Goal: Task Accomplishment & Management: Use online tool/utility

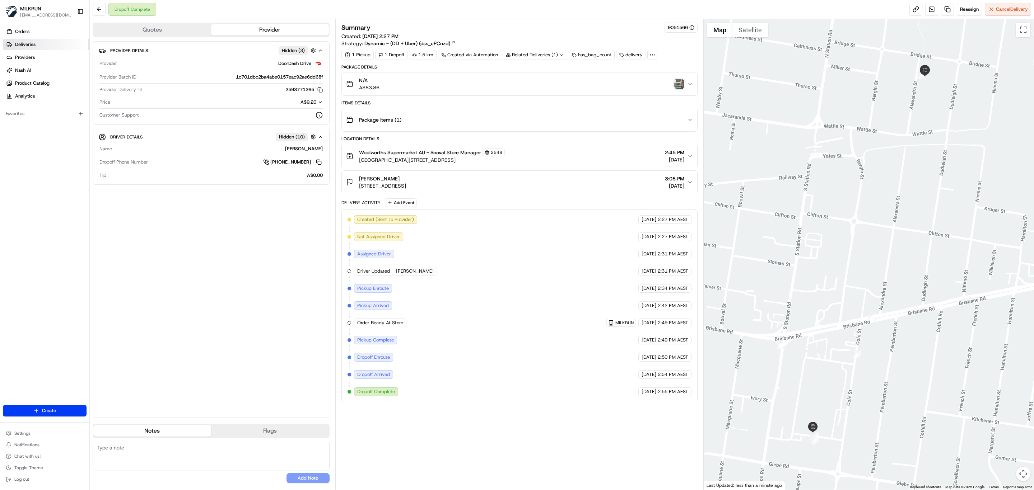
click at [28, 50] on link "Deliveries" at bounding box center [46, 44] width 86 height 11
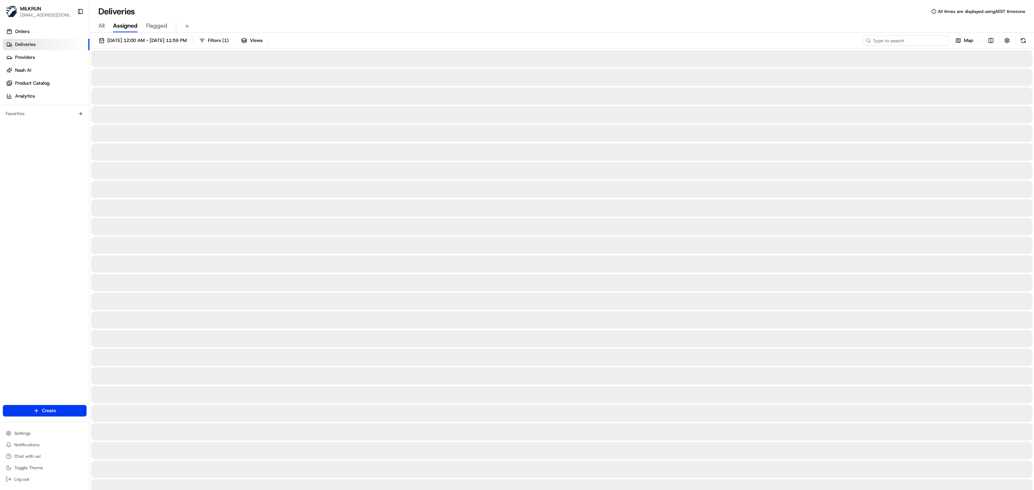
click at [907, 42] on input at bounding box center [906, 41] width 86 height 10
paste input "[PERSON_NAME]"
click at [871, 42] on input "[PERSON_NAME]" at bounding box center [906, 41] width 86 height 10
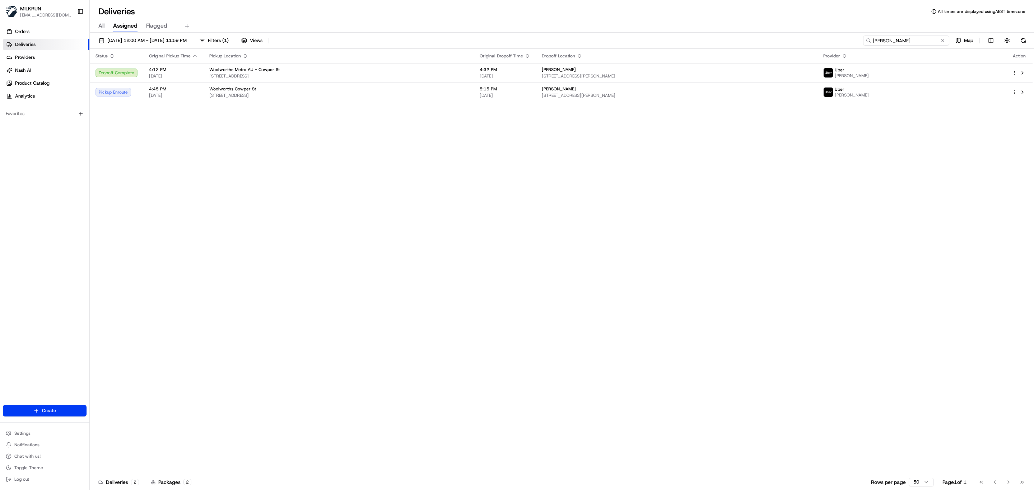
drag, startPoint x: 925, startPoint y: 41, endPoint x: 710, endPoint y: 40, distance: 215.0
click at [710, 40] on div "19/08/2025 12:00 AM - 19/08/2025 11:59 PM Filters ( 1 ) Views melissa helou Map" at bounding box center [562, 42] width 944 height 13
paste input "dae42772-1af3-4842-8cb3-679e7011f3df"
type input "dae42772-1af3-4842-8cb3-679e7011f3df"
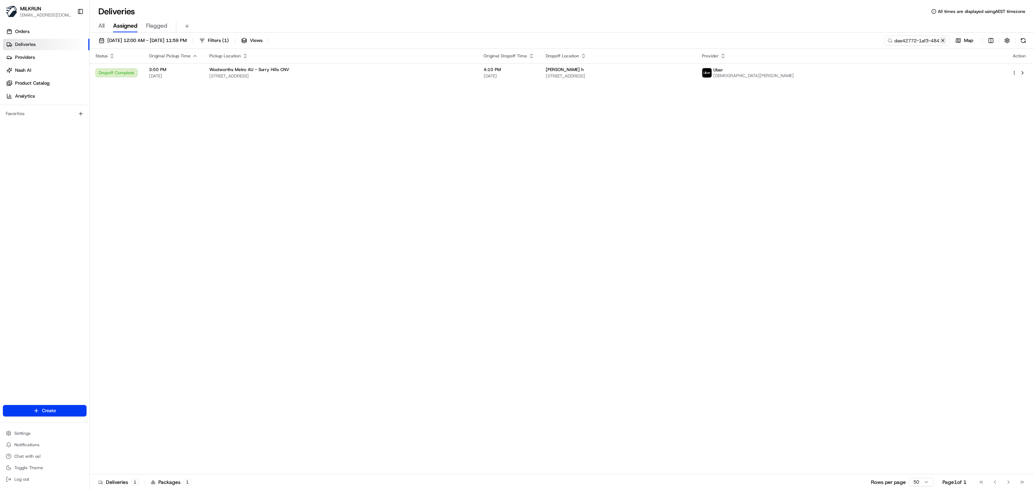
click at [943, 38] on button at bounding box center [942, 40] width 7 height 7
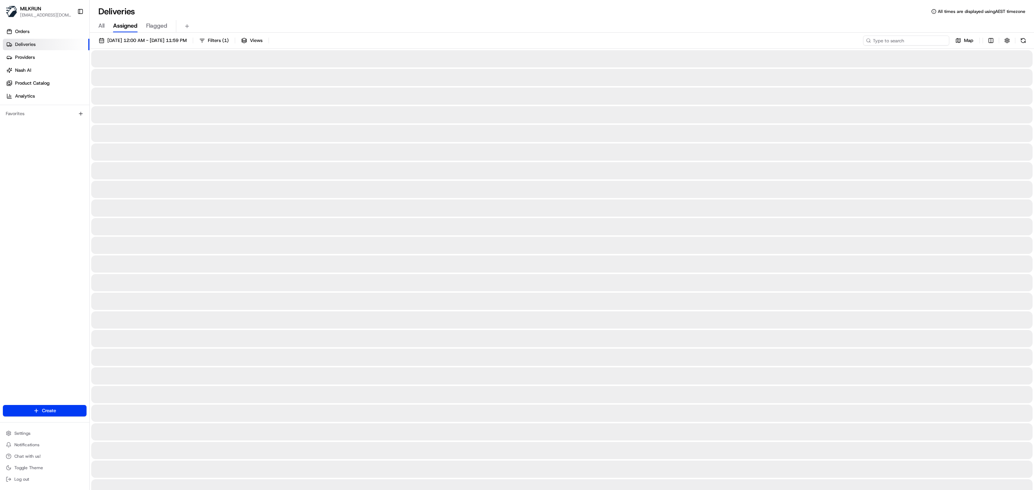
click at [914, 37] on input at bounding box center [906, 41] width 86 height 10
paste input "Bella Fleetwood"
type input "Bella Fleetwood"
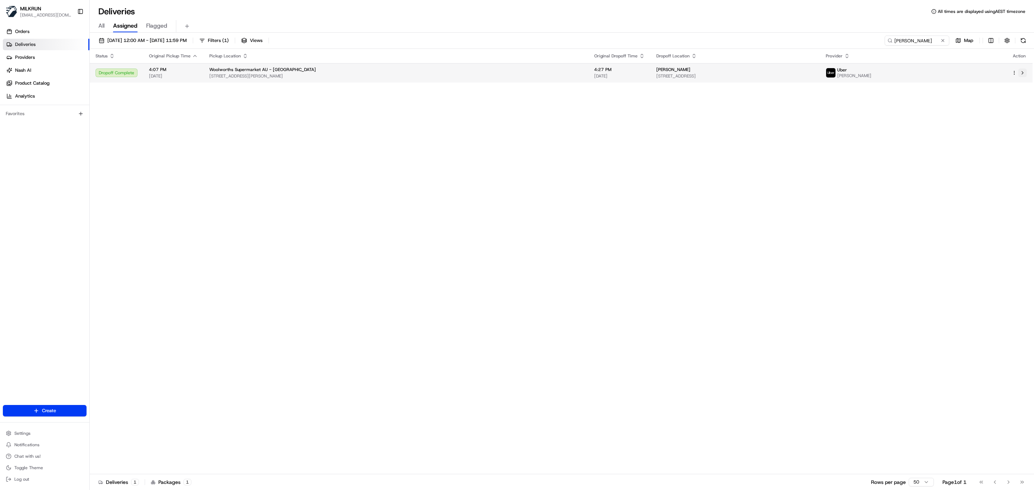
click at [1024, 76] on button at bounding box center [1022, 73] width 9 height 9
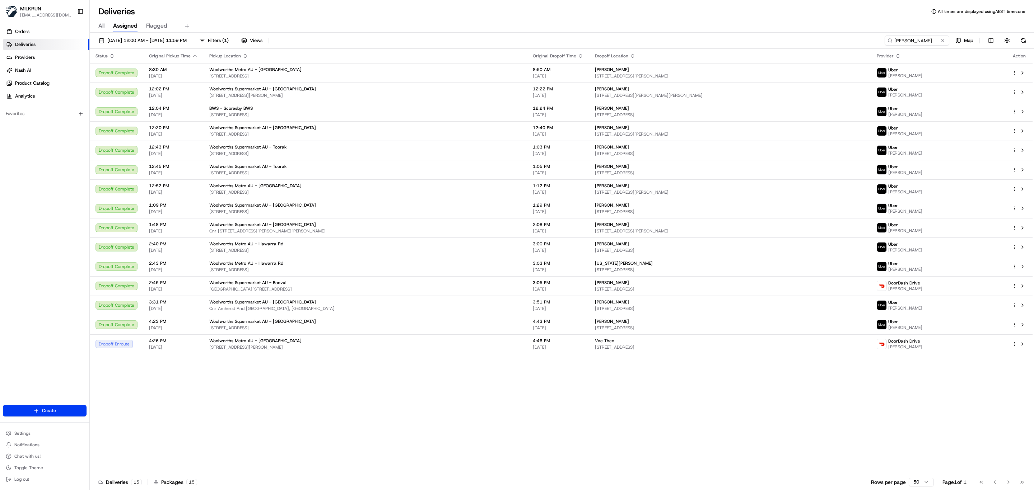
drag, startPoint x: 921, startPoint y: 42, endPoint x: 759, endPoint y: 50, distance: 161.7
click at [759, 50] on div "19/08/2025 12:00 AM - 19/08/2025 11:59 PM Filters ( 1 ) Views Muhammad S. Map S…" at bounding box center [562, 262] width 944 height 459
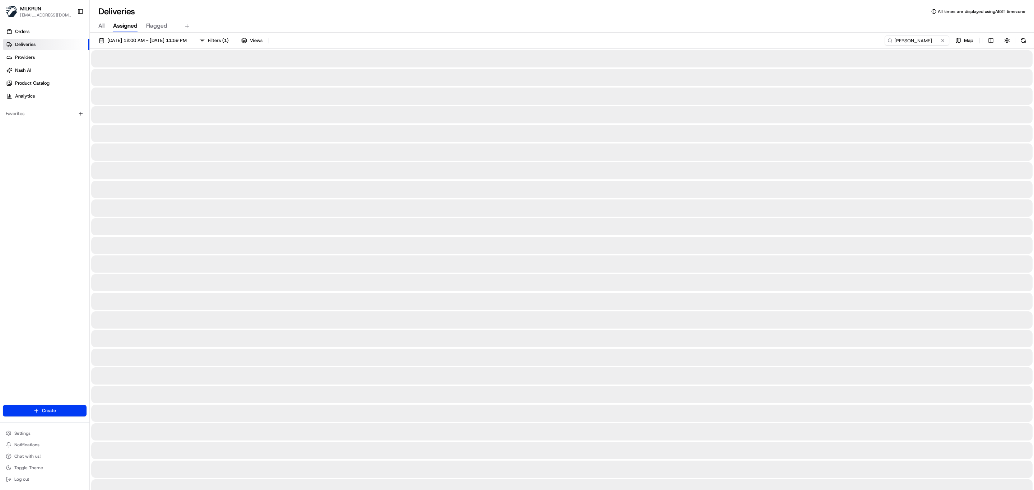
click at [884, 42] on input "Melissa Helou" at bounding box center [916, 41] width 65 height 10
type input "Melissa Helou"
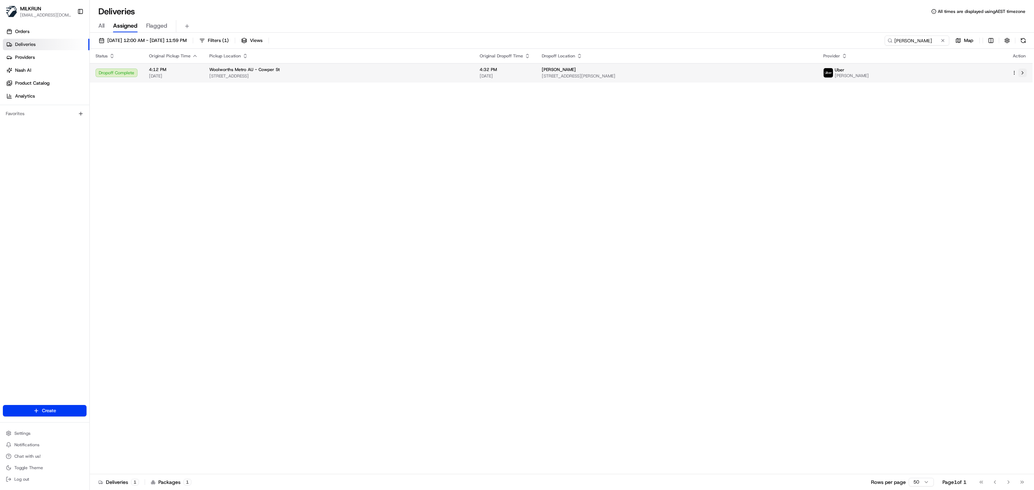
click at [1018, 71] on button at bounding box center [1022, 73] width 9 height 9
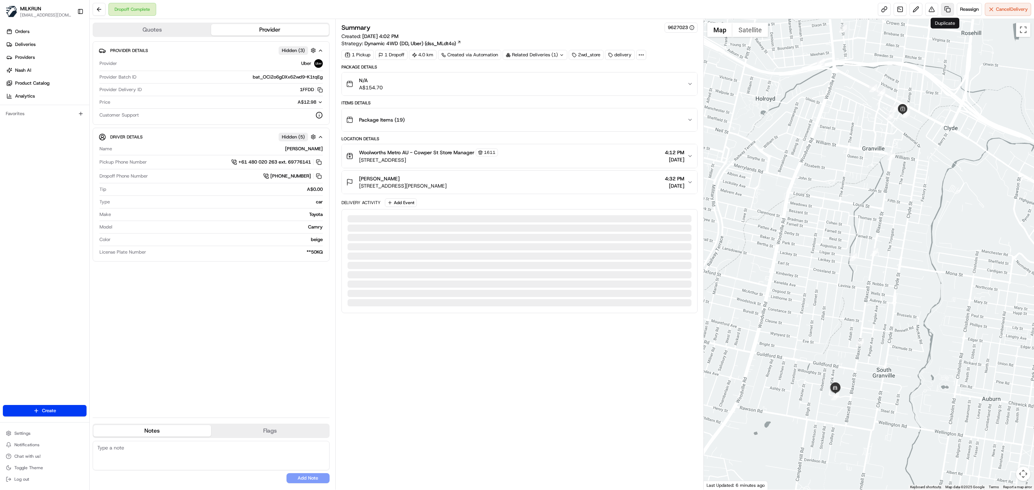
click at [945, 9] on link at bounding box center [947, 9] width 13 height 13
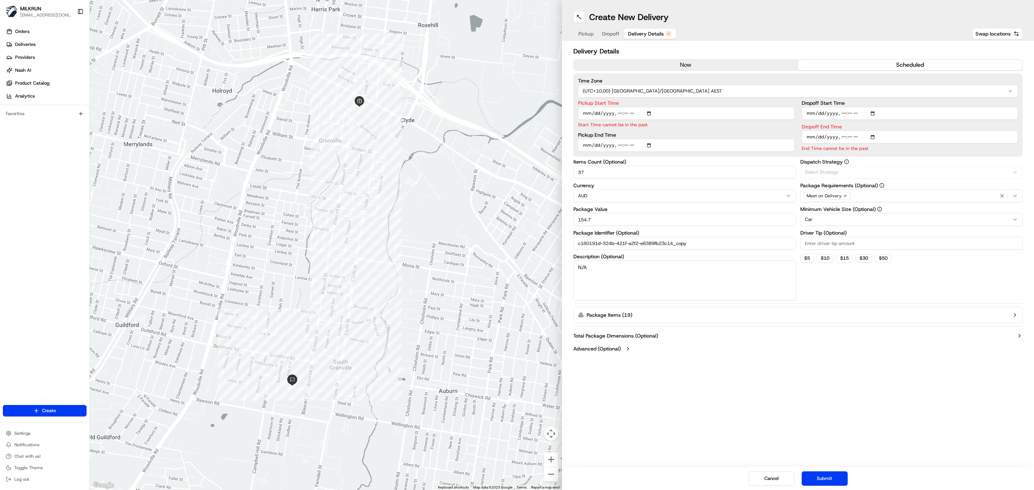
click at [644, 31] on span "Delivery Details" at bounding box center [646, 33] width 36 height 7
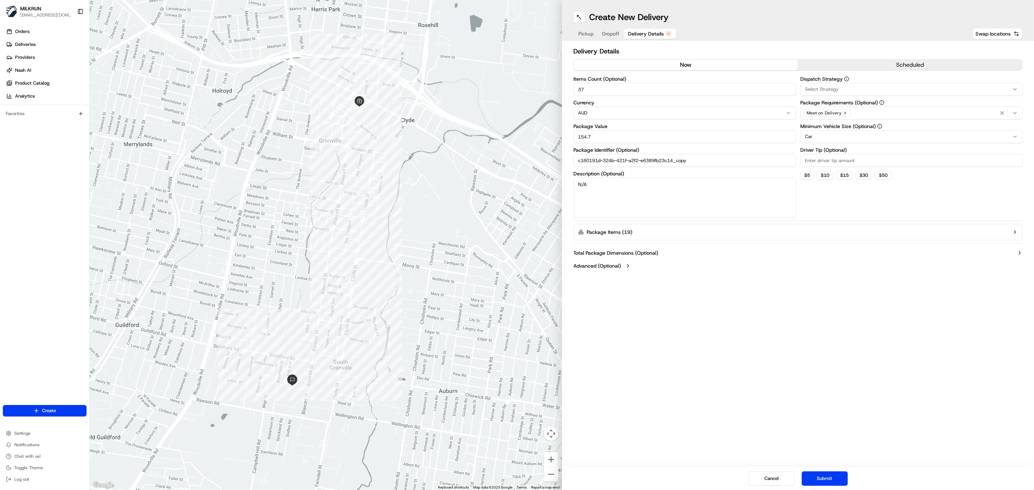
click at [637, 62] on button "now" at bounding box center [685, 65] width 224 height 11
click at [826, 482] on button "Submit" at bounding box center [824, 479] width 46 height 14
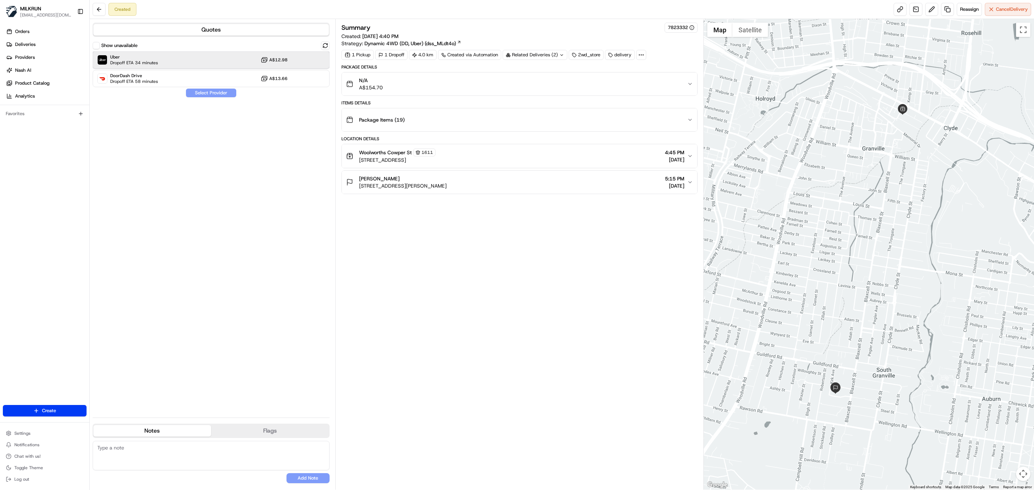
click at [170, 61] on div "Uber Dropoff ETA 34 minutes A$12.98" at bounding box center [211, 59] width 237 height 17
click at [214, 92] on button "Assign Provider" at bounding box center [211, 93] width 51 height 9
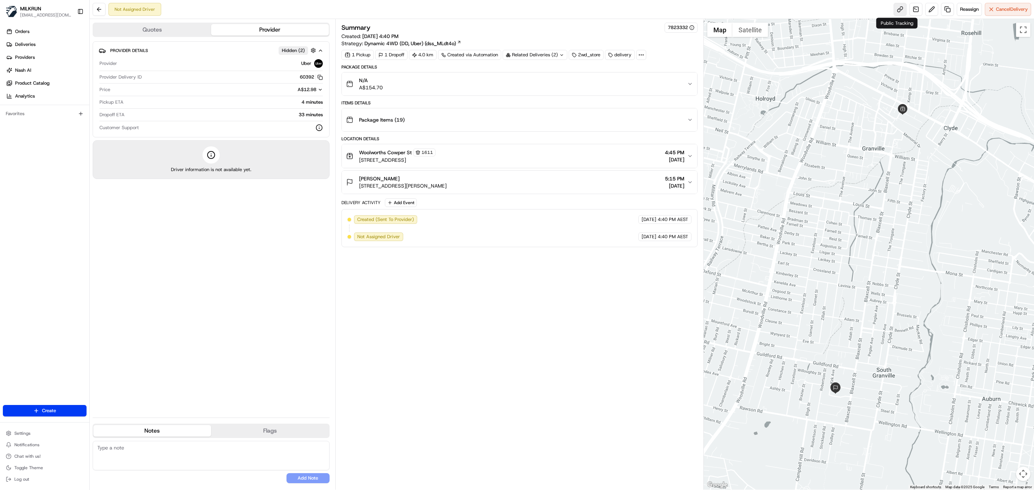
click at [898, 13] on link at bounding box center [899, 9] width 13 height 13
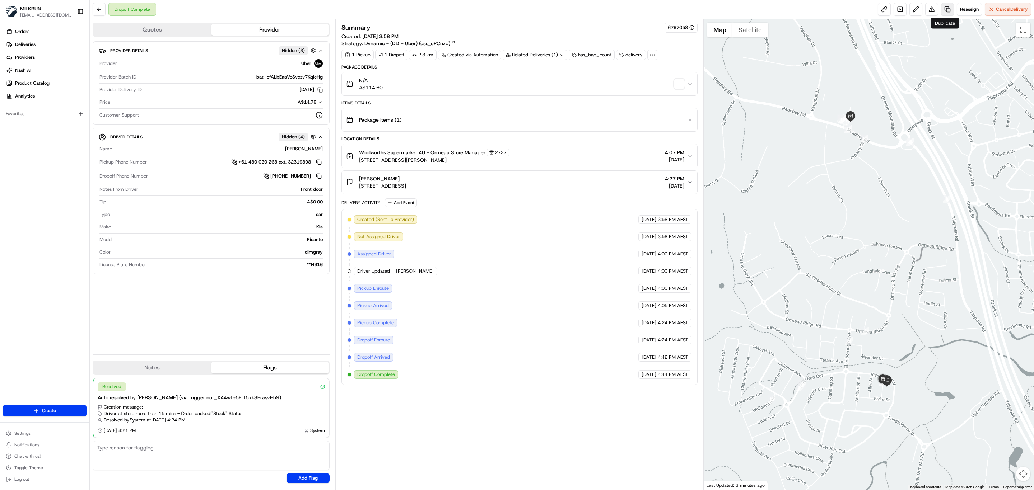
click at [944, 6] on link at bounding box center [947, 9] width 13 height 13
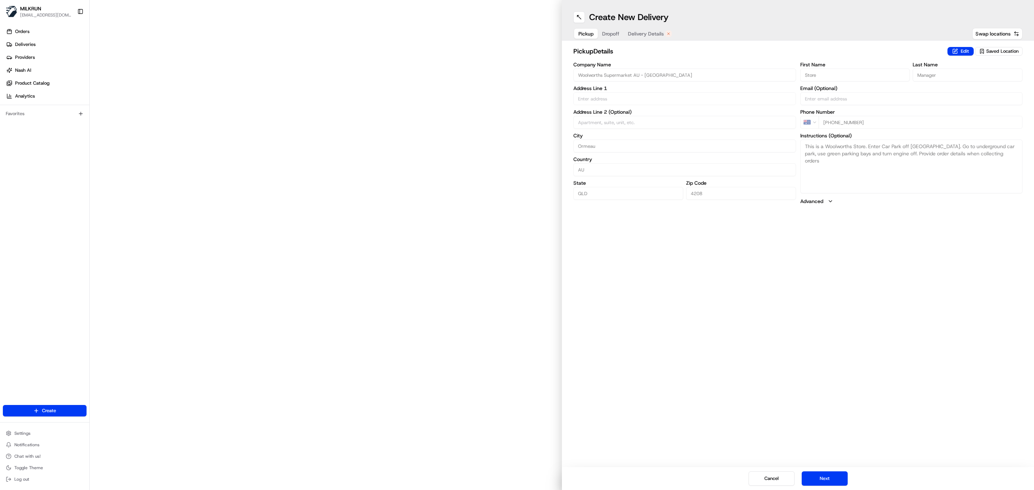
type input "19-21 Peachey Rd"
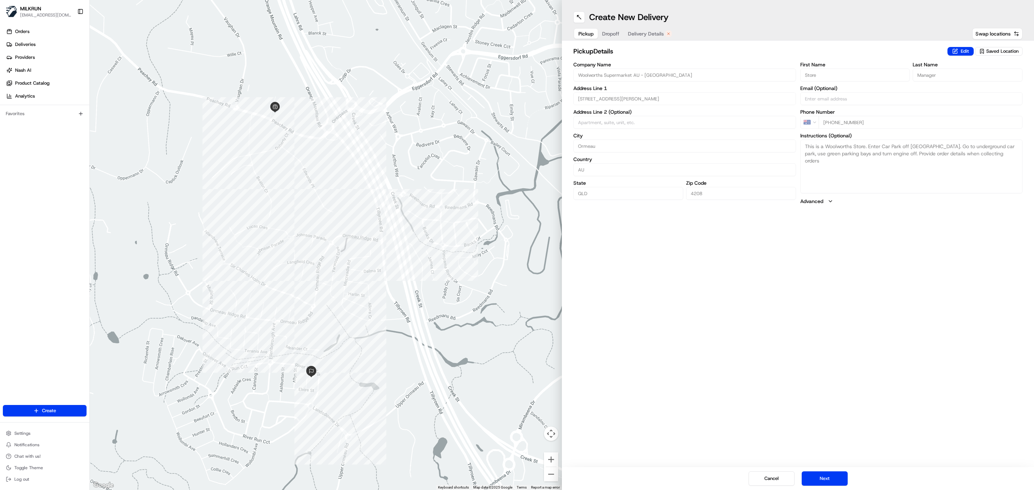
click at [647, 33] on span "Delivery Details" at bounding box center [646, 33] width 36 height 7
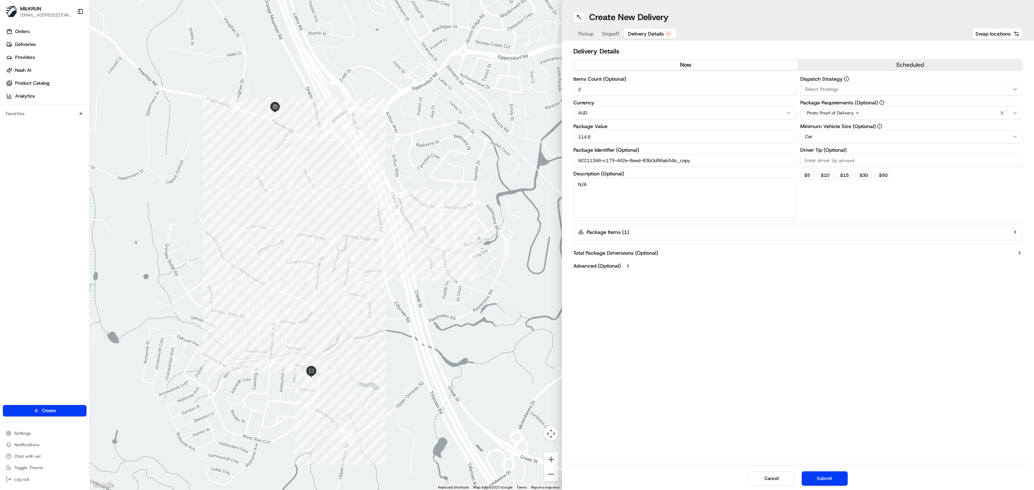
click at [623, 67] on button "now" at bounding box center [685, 65] width 224 height 11
click at [838, 474] on button "Submit" at bounding box center [824, 479] width 46 height 14
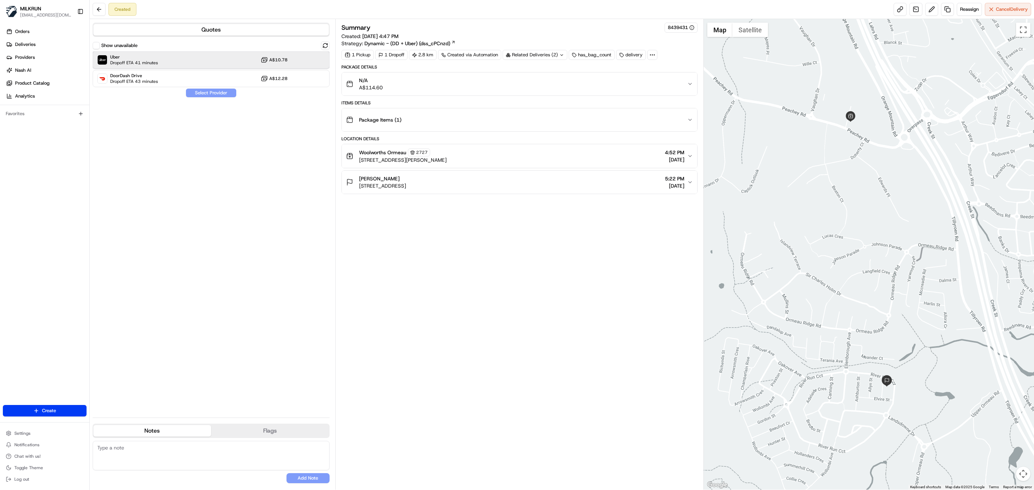
click at [144, 55] on span "Uber" at bounding box center [134, 57] width 48 height 6
click at [207, 94] on button "Assign Provider" at bounding box center [211, 93] width 51 height 9
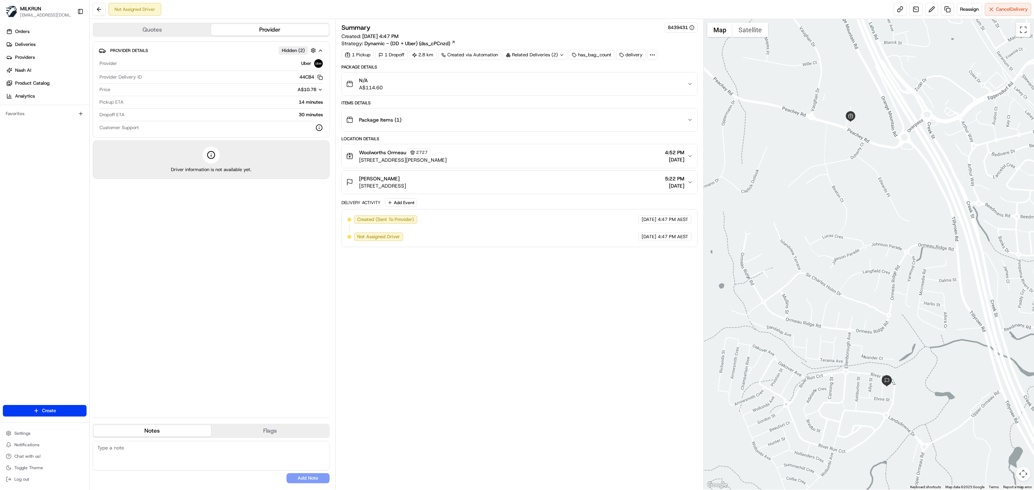
click at [533, 342] on div "Summary 8439431 Created: 19/08/2025 4:47 PM Strategy: Dynamic - (DD + Uber) (ds…" at bounding box center [519, 255] width 356 height 464
click at [893, 8] on link at bounding box center [899, 9] width 13 height 13
click at [517, 321] on div "Summary 8439431 Created: 19/08/2025 4:47 PM Strategy: Dynamic - (DD + Uber) (ds…" at bounding box center [519, 255] width 356 height 464
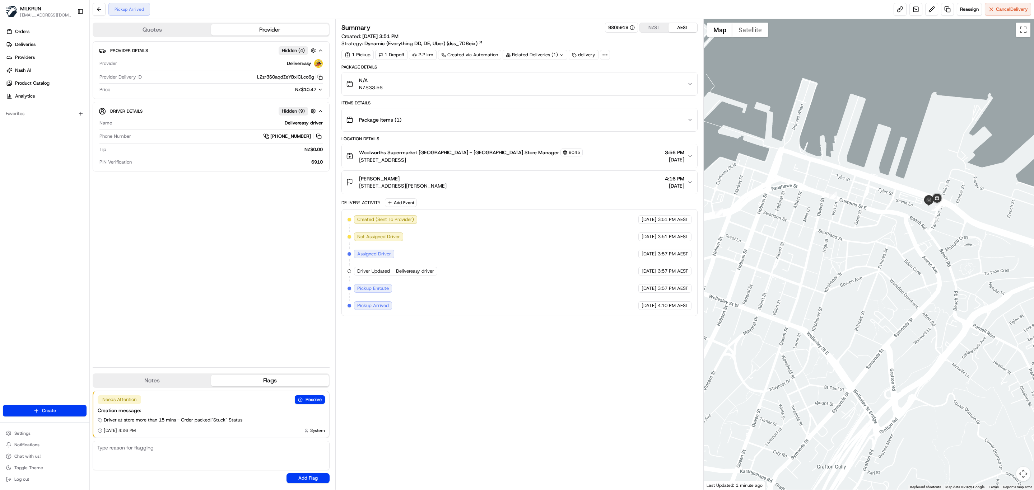
drag, startPoint x: 994, startPoint y: 244, endPoint x: 921, endPoint y: 247, distance: 73.3
click at [926, 271] on div at bounding box center [868, 254] width 331 height 471
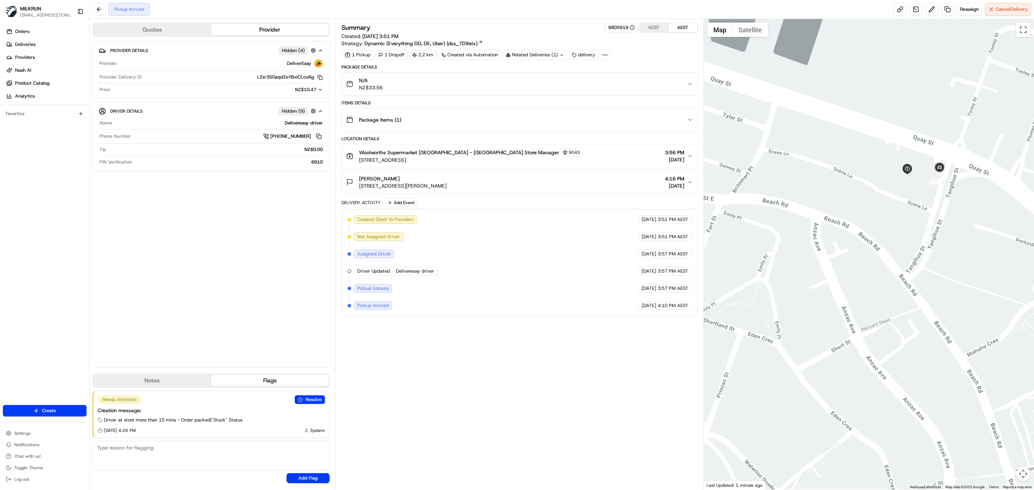
drag, startPoint x: 960, startPoint y: 174, endPoint x: 931, endPoint y: 189, distance: 33.1
click at [931, 189] on div at bounding box center [868, 254] width 331 height 471
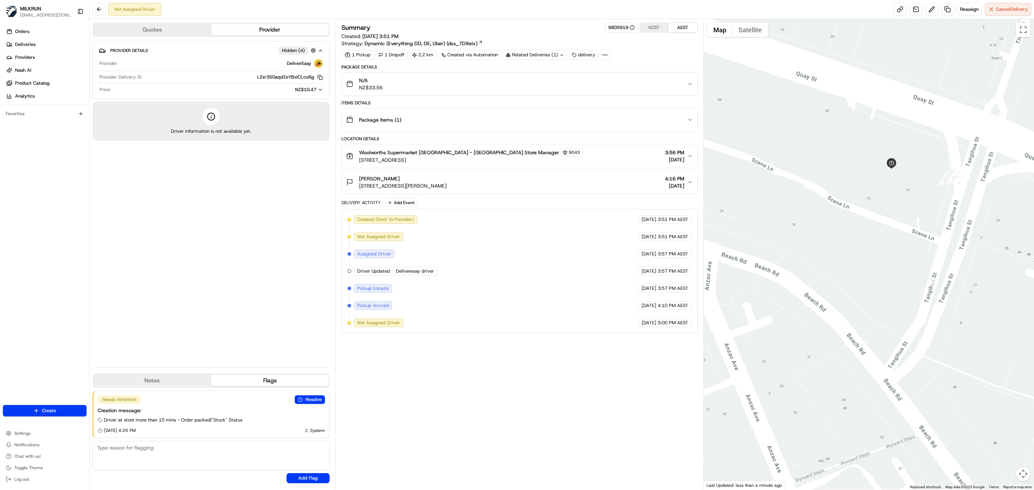
click at [611, 345] on div "Summary 9805919 NZST AEST Created: [DATE] 3:51 PM Strategy: Dynamic (Everything…" at bounding box center [519, 255] width 356 height 464
click at [405, 362] on div "Summary 9805919 NZST AEST Created: [DATE] 3:51 PM Strategy: Dynamic (Everything…" at bounding box center [519, 255] width 356 height 464
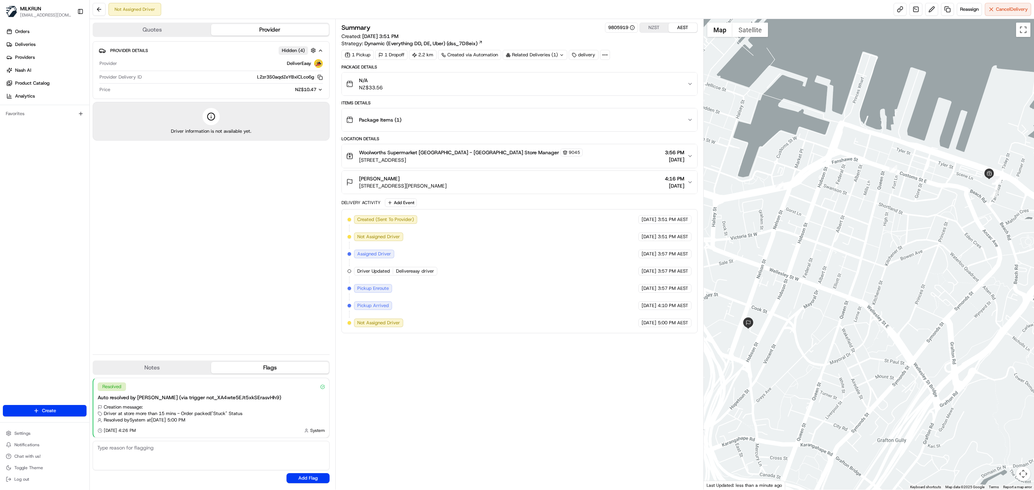
click at [455, 364] on div "Summary 9805919 NZST AEST Created: 19/08/2025 3:51 PM Strategy: Dynamic (Everyt…" at bounding box center [519, 255] width 356 height 464
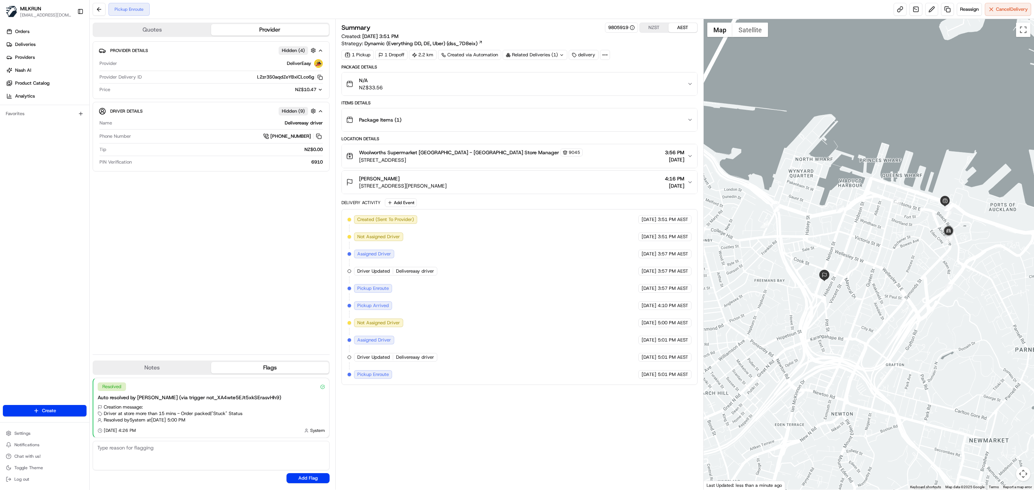
click at [459, 408] on div "Summary 9805919 NZST AEST Created: 19/08/2025 3:51 PM Strategy: Dynamic (Everyt…" at bounding box center [519, 255] width 356 height 464
click at [473, 414] on div "Summary 9805919 NZST AEST Created: 19/08/2025 3:51 PM Strategy: Dynamic (Everyt…" at bounding box center [519, 255] width 356 height 464
click at [993, 9] on button "Cancel Delivery" at bounding box center [1007, 9] width 46 height 13
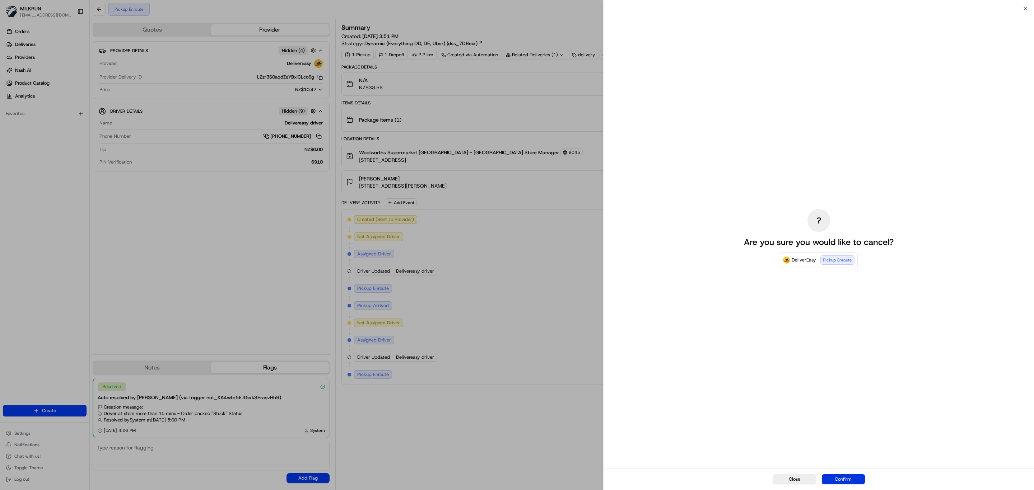
click at [842, 475] on button "Confirm" at bounding box center [842, 479] width 43 height 10
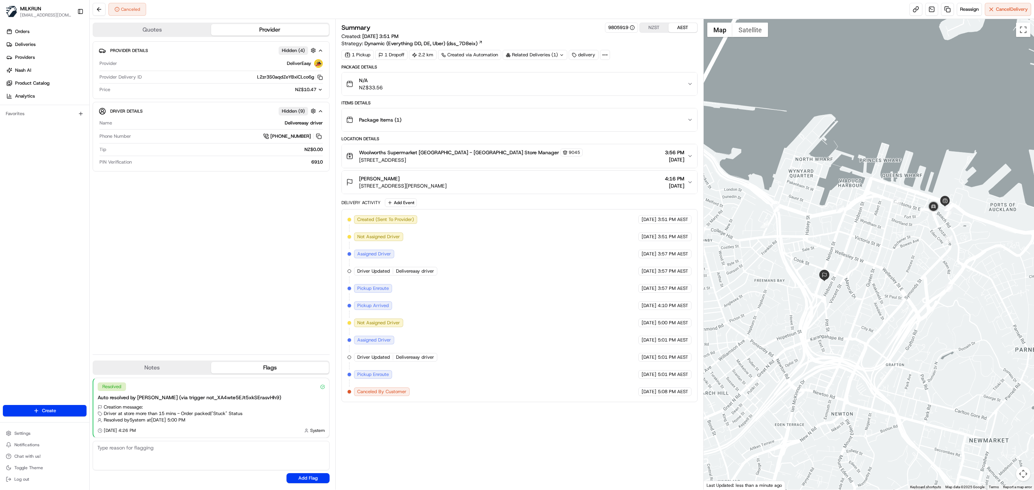
click at [474, 428] on div "Summary 9805919 NZST AEST Created: 19/08/2025 3:51 PM Strategy: Dynamic (Everyt…" at bounding box center [519, 255] width 356 height 464
click at [39, 46] on link "Deliveries" at bounding box center [46, 44] width 86 height 11
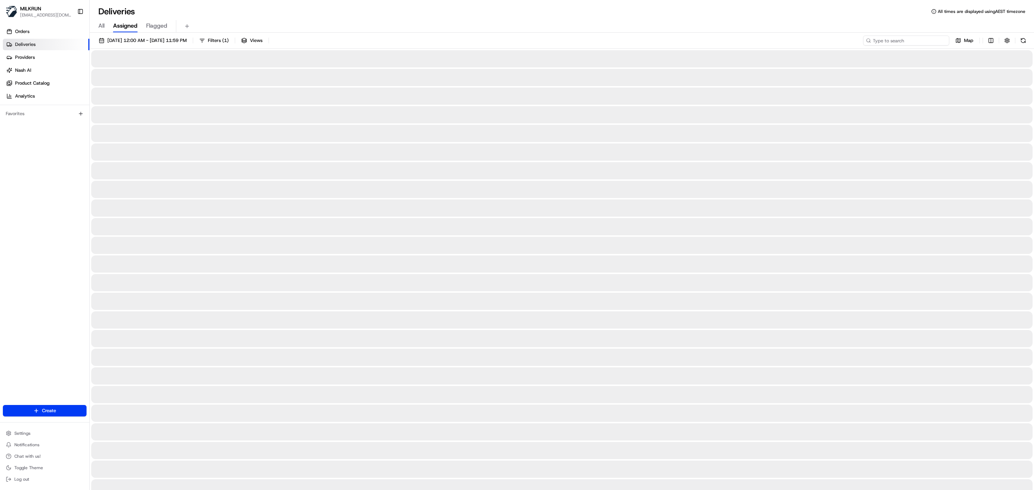
click at [910, 38] on input at bounding box center [906, 41] width 86 height 10
paste input "Letisha Jackson"
click at [872, 38] on input "Letisha Jackson" at bounding box center [906, 41] width 86 height 10
type input "Letisha Jackson"
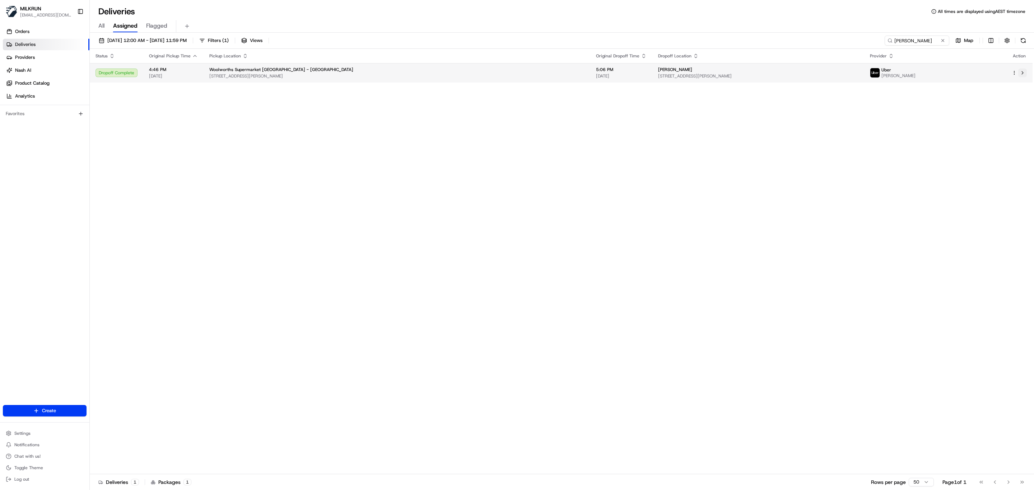
click at [1021, 74] on button at bounding box center [1022, 73] width 9 height 9
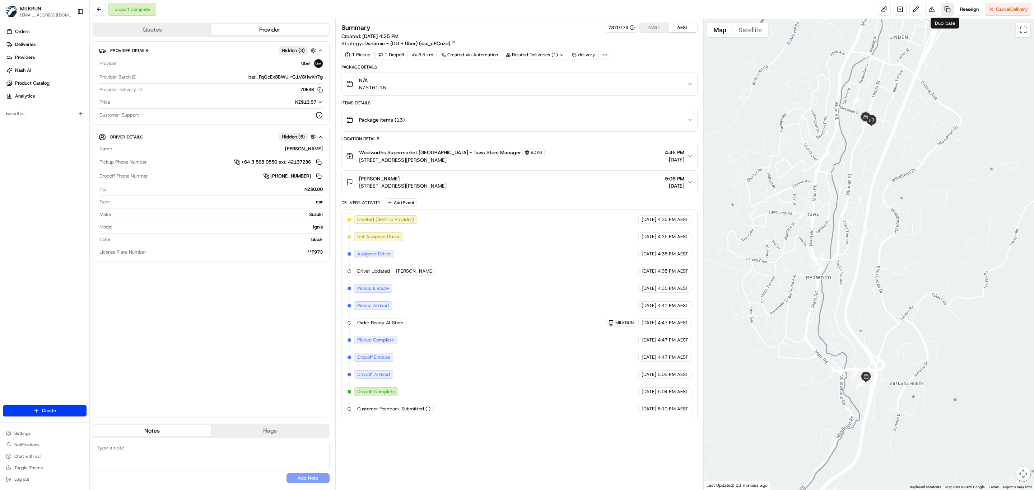
click at [943, 6] on link at bounding box center [947, 9] width 13 height 13
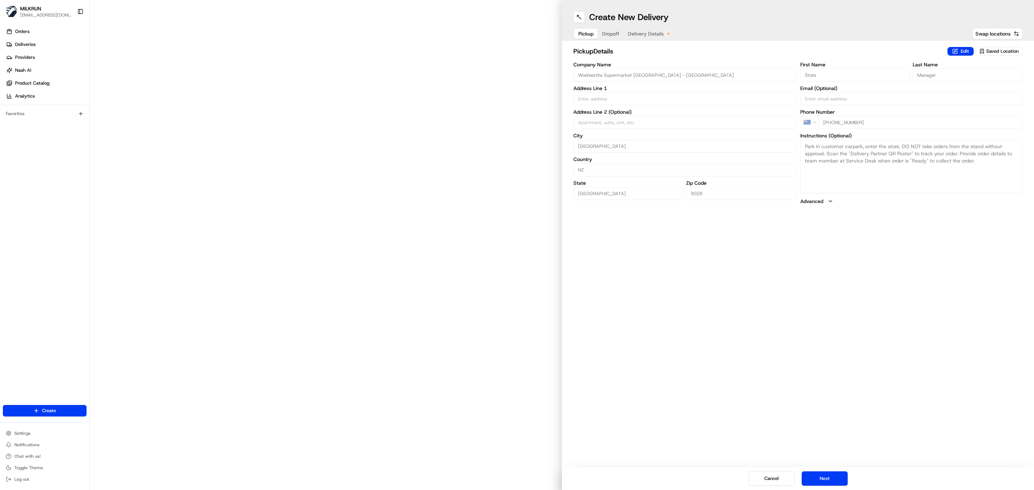
type input "5 William Earp Pl"
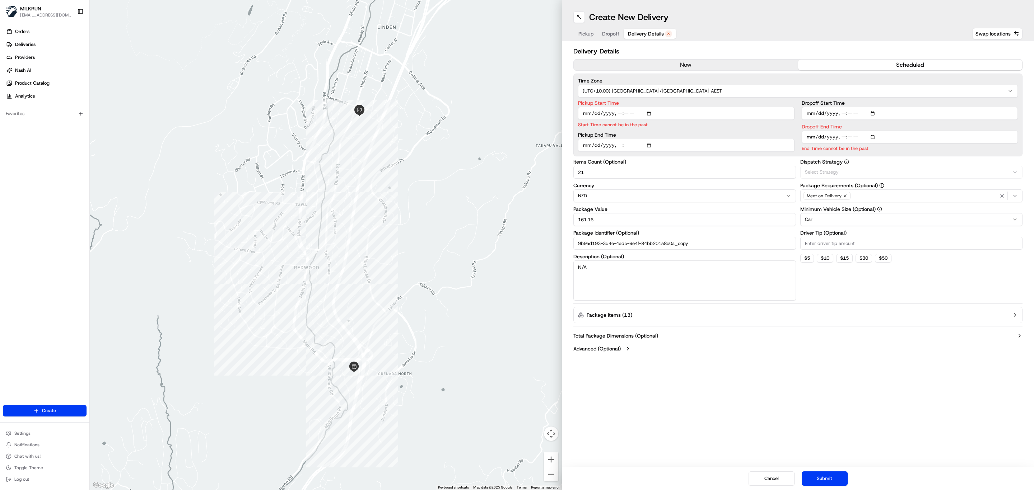
click at [650, 31] on span "Delivery Details" at bounding box center [646, 33] width 36 height 7
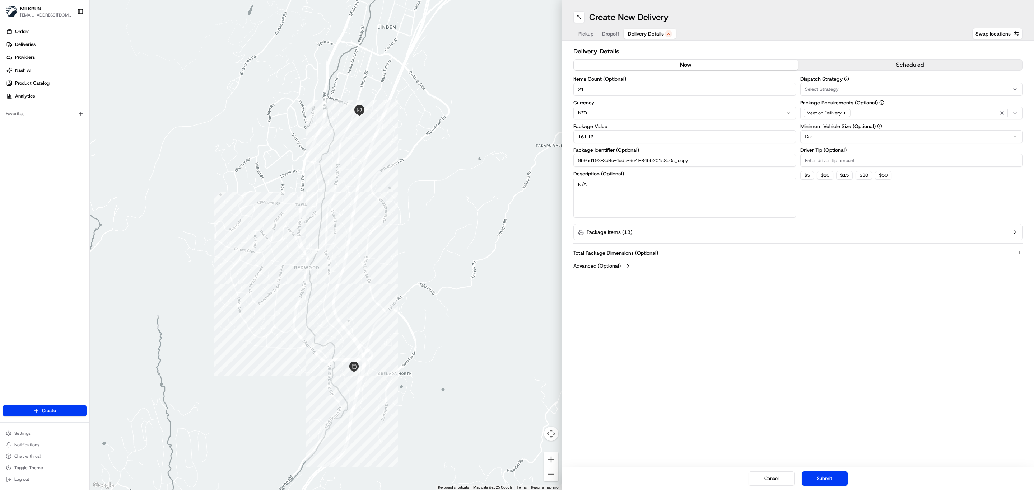
click at [674, 66] on button "now" at bounding box center [685, 65] width 224 height 11
click at [833, 475] on button "Submit" at bounding box center [824, 479] width 46 height 14
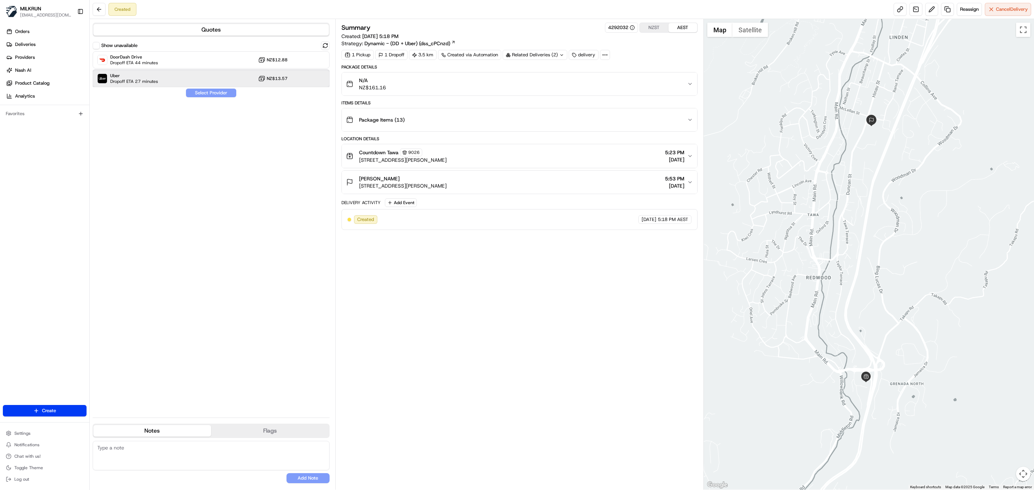
click at [132, 80] on span "Dropoff ETA 27 minutes" at bounding box center [134, 82] width 48 height 6
click at [208, 96] on button "Assign Provider" at bounding box center [211, 93] width 51 height 9
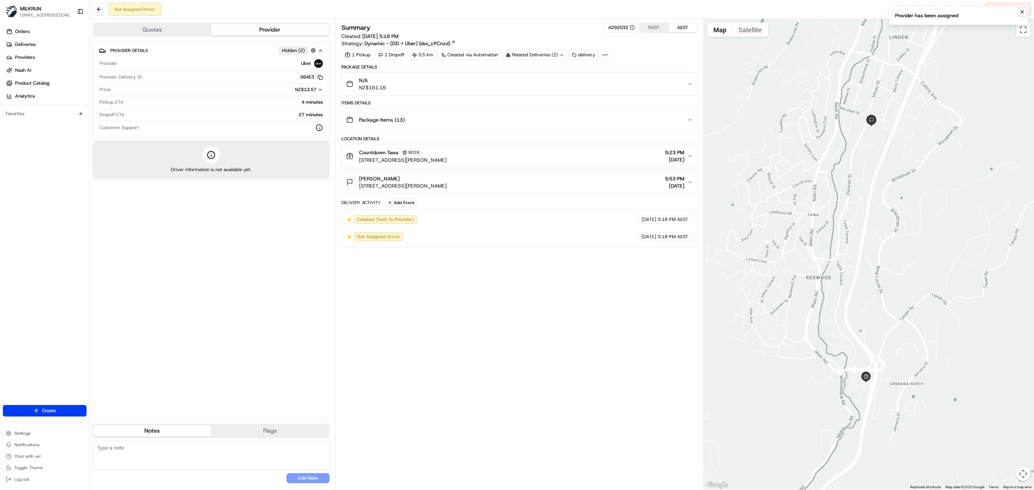
click at [1020, 15] on button "Notifications (F8)" at bounding box center [1021, 12] width 9 height 9
click at [895, 11] on link at bounding box center [899, 9] width 13 height 13
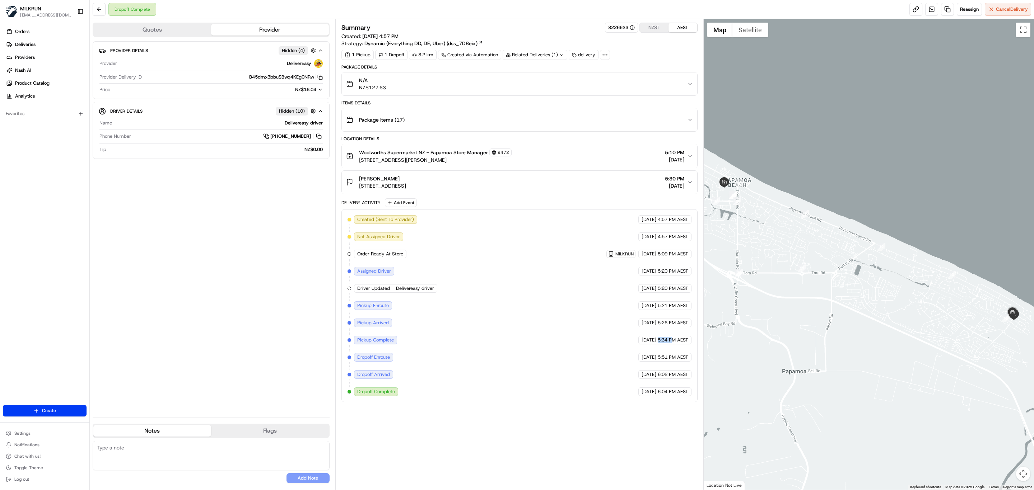
drag, startPoint x: 658, startPoint y: 344, endPoint x: 672, endPoint y: 343, distance: 14.4
click at [672, 343] on span "5:34 PM AEST" at bounding box center [672, 340] width 31 height 6
click at [675, 351] on div "Created (Sent To Provider) DeliverEasy [DATE] 4:57 PM AEST Not Assigned Driver …" at bounding box center [519, 305] width 344 height 181
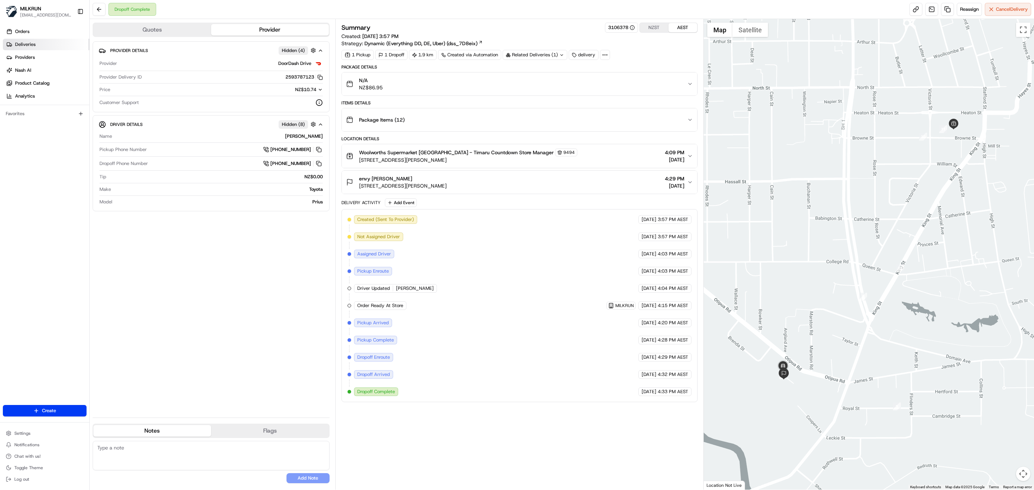
click at [42, 45] on link "Deliveries" at bounding box center [46, 44] width 86 height 11
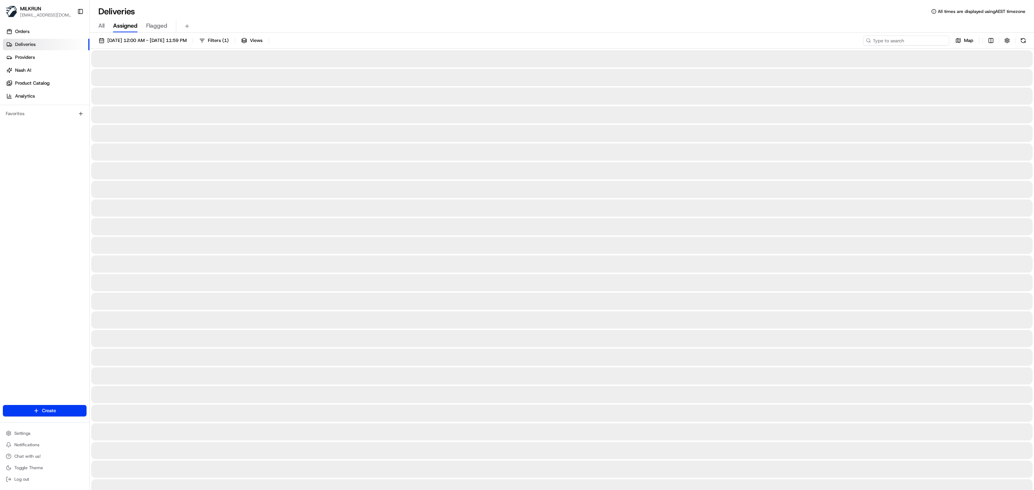
click at [901, 40] on input at bounding box center [906, 41] width 86 height 10
paste input "adrian Weinberg"
click at [872, 42] on input "adrian Weinberg" at bounding box center [906, 41] width 86 height 10
type input "adrian Weinberg"
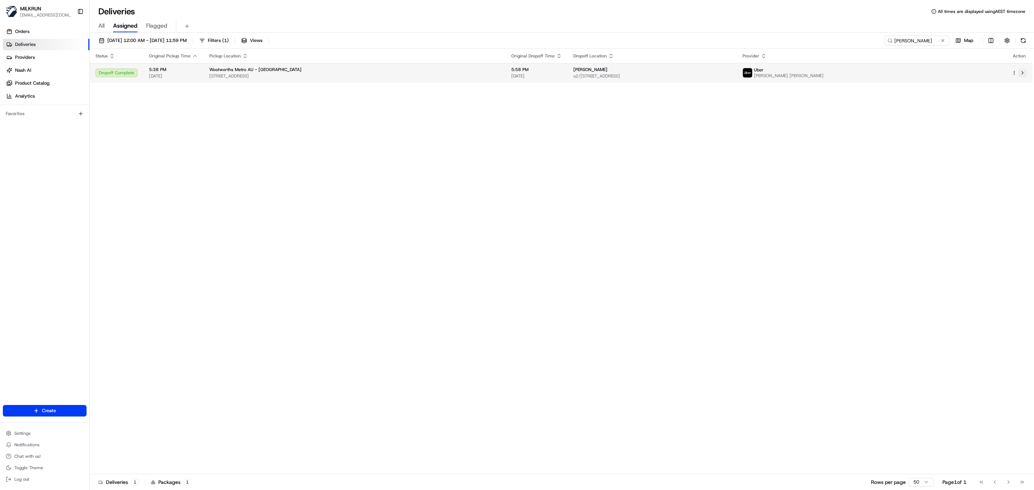
click at [1025, 72] on button at bounding box center [1022, 73] width 9 height 9
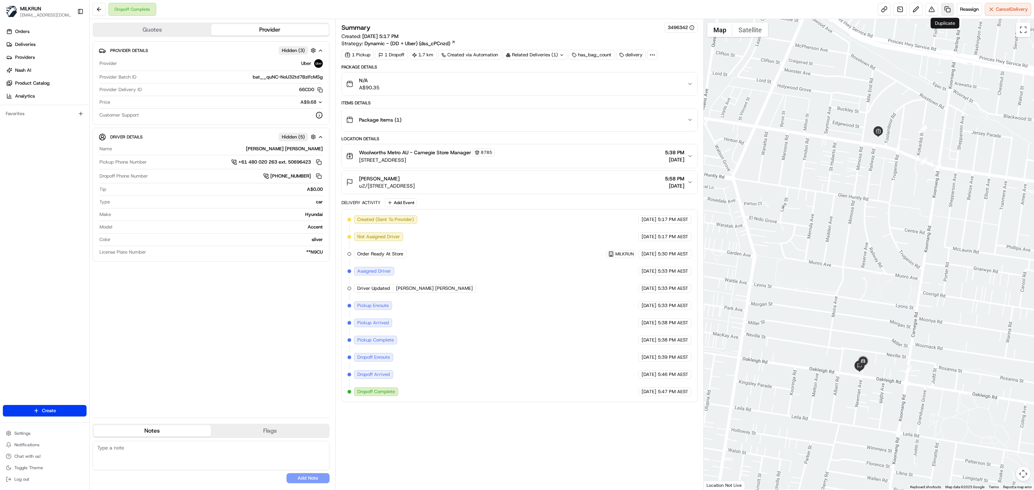
click at [946, 14] on link at bounding box center [947, 9] width 13 height 13
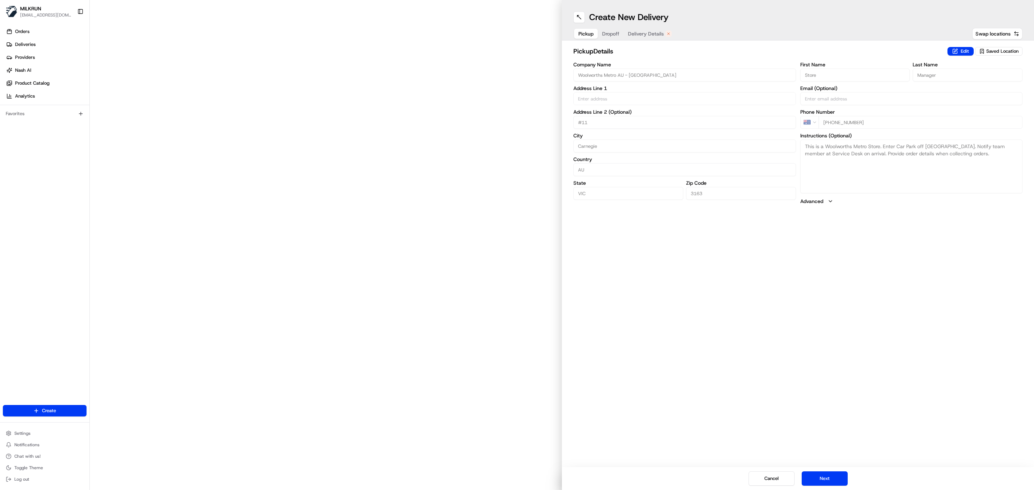
type input "29 Kokaribb Road"
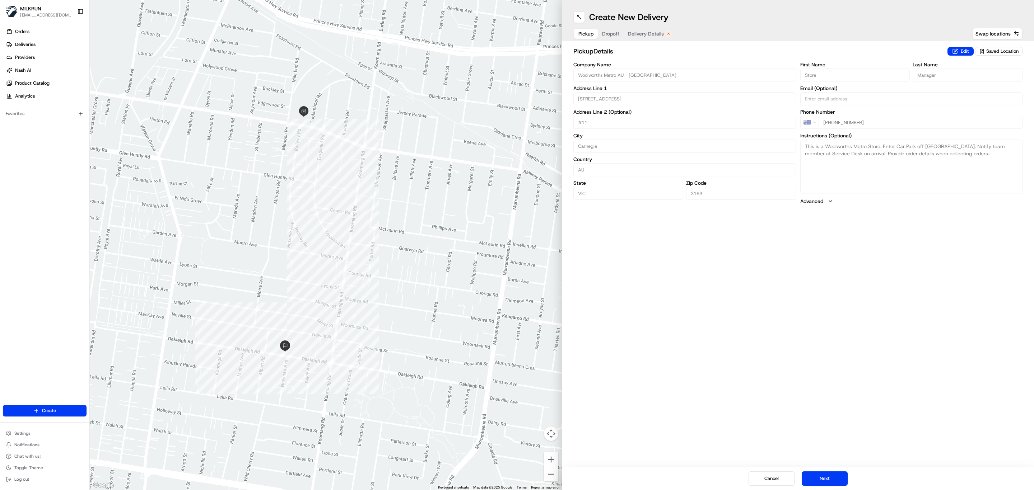
click at [656, 36] on span "Delivery Details" at bounding box center [646, 33] width 36 height 7
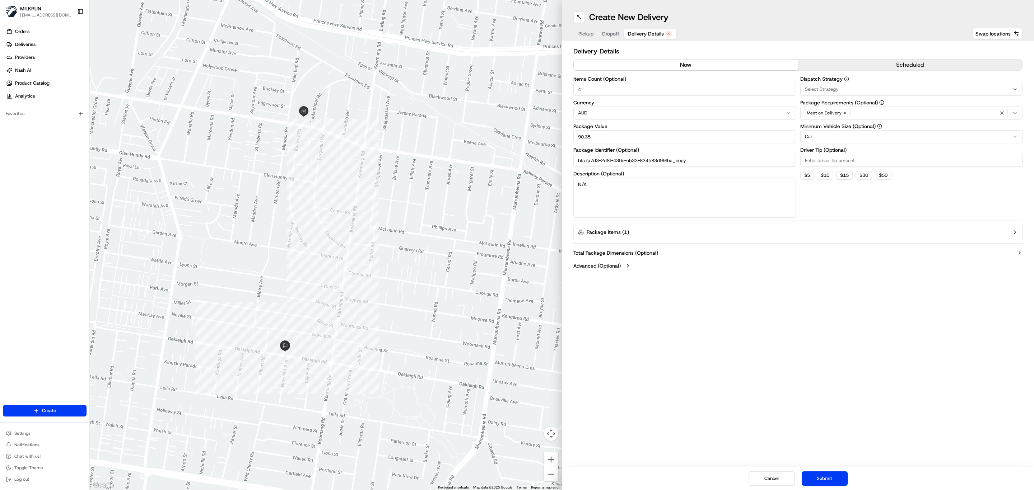
click at [650, 66] on button "now" at bounding box center [685, 65] width 224 height 11
click at [828, 474] on button "Submit" at bounding box center [824, 479] width 46 height 14
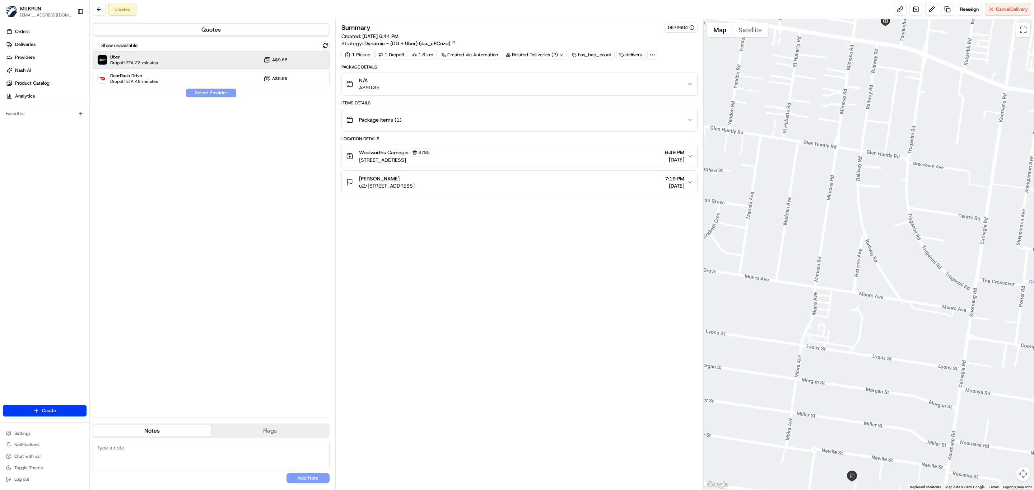
click at [131, 60] on span "Dropoff ETA 23 minutes" at bounding box center [134, 63] width 48 height 6
click at [217, 97] on button "Assign Provider" at bounding box center [211, 93] width 51 height 9
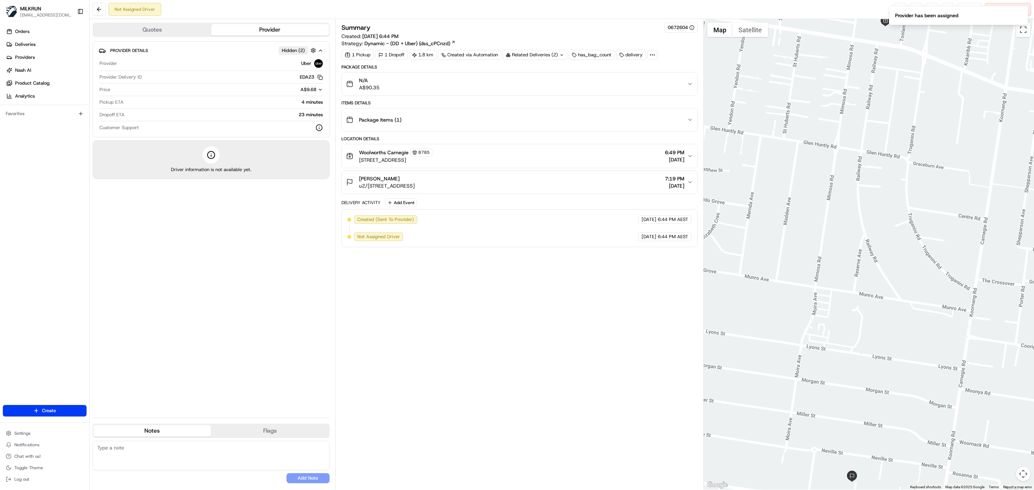
drag, startPoint x: 239, startPoint y: 309, endPoint x: 433, endPoint y: 228, distance: 210.0
click at [242, 309] on div "Provider Details Hidden ( 2 ) Provider Uber Provider Delivery ID EDA23 Copy del…" at bounding box center [211, 226] width 237 height 371
click at [1020, 12] on icon "Notifications (F8)" at bounding box center [1022, 12] width 6 height 6
click at [893, 10] on link at bounding box center [899, 9] width 13 height 13
click at [897, 6] on link at bounding box center [899, 9] width 13 height 13
